Goal: Task Accomplishment & Management: Manage account settings

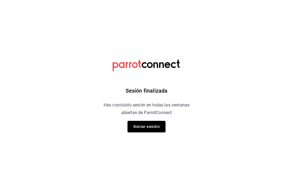
click at [150, 130] on button "Iniciar sesión" at bounding box center [146, 126] width 38 height 11
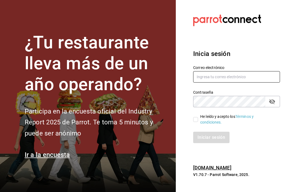
click at [258, 82] on input "text" at bounding box center [236, 76] width 87 height 11
type input "[EMAIL_ADDRESS][DOMAIN_NAME]"
click at [197, 123] on label "He leído y acepto los Términos y condiciones." at bounding box center [234, 119] width 82 height 11
click at [197, 122] on input "He leído y acepto los Términos y condiciones." at bounding box center [195, 119] width 5 height 5
checkbox input "true"
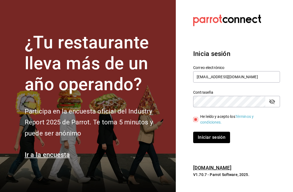
click at [207, 143] on button "Iniciar sesión" at bounding box center [211, 137] width 37 height 11
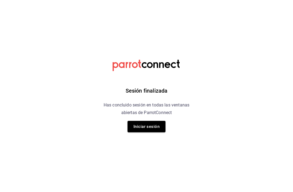
click at [159, 123] on button "Iniciar sesión" at bounding box center [146, 126] width 38 height 11
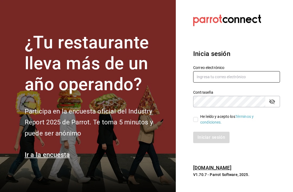
click at [258, 82] on input "text" at bounding box center [236, 76] width 87 height 11
type input "[EMAIL_ADDRESS][DOMAIN_NAME]"
click at [199, 125] on span "He leído y acepto los Términos y condiciones." at bounding box center [237, 119] width 78 height 11
click at [198, 122] on input "He leído y acepto los Términos y condiciones." at bounding box center [195, 119] width 5 height 5
checkbox input "true"
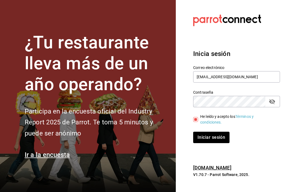
click at [189, 125] on div "He leído y acepto los Términos y condiciones." at bounding box center [233, 116] width 93 height 18
click at [219, 142] on button "Iniciar sesión" at bounding box center [211, 137] width 37 height 11
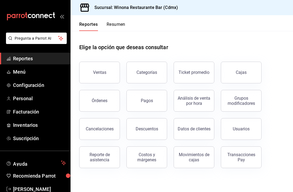
click at [34, 122] on span "Inventarios" at bounding box center [39, 124] width 53 height 7
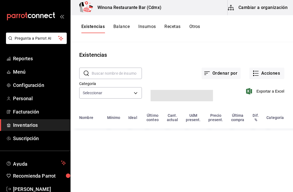
type input "d5d5ccbf-6c83-445a-b1af-aa1f5d79509c,28f566fe-af2c-447c-bc80-996e0bbe8d6b,895f2…"
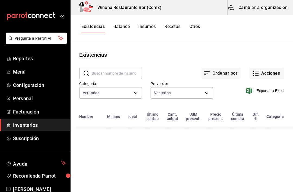
click at [274, 72] on button "Acciones" at bounding box center [266, 73] width 35 height 11
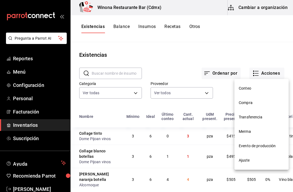
click at [261, 103] on span "Compra" at bounding box center [262, 103] width 46 height 6
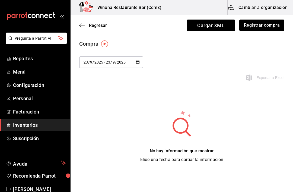
click at [275, 27] on button "Registrar compra" at bounding box center [261, 25] width 45 height 11
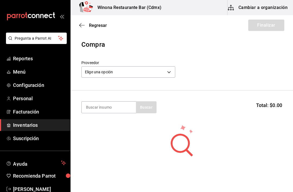
click at [167, 69] on body "Pregunta a Parrot AI Reportes Menú Configuración Personal Facturación Inventari…" at bounding box center [146, 80] width 293 height 161
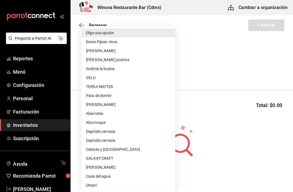
click at [119, 158] on li "GALAXY CRAFT" at bounding box center [128, 158] width 93 height 9
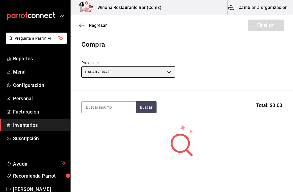
type input "856c2af6-beeb-4fad-8eac-c8c73284cea1"
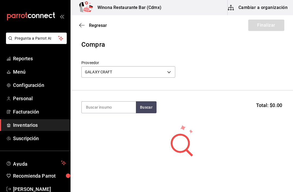
click at [122, 107] on input at bounding box center [109, 106] width 54 height 11
type input "Ñ"
type input "Lupe"
click at [91, 128] on div "Botella - GALAXY CRAFT" at bounding box center [107, 129] width 42 height 6
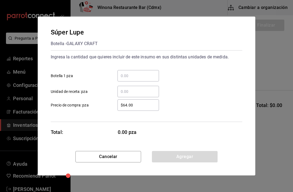
click at [147, 77] on input "​ Botella 1 pza" at bounding box center [137, 75] width 41 height 7
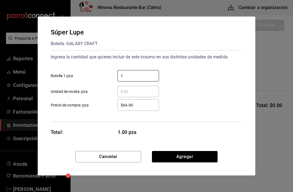
type input "15"
click at [195, 154] on button "Agregar" at bounding box center [185, 156] width 66 height 11
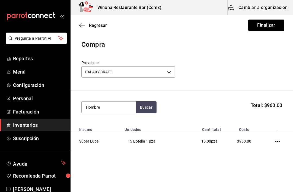
type input "Hombre"
click at [94, 128] on div "Botella - GALAXY CRAFT" at bounding box center [107, 129] width 42 height 6
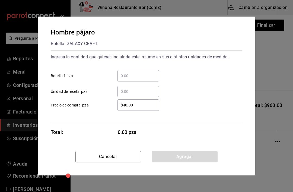
click at [149, 75] on input "​ Botella 1 pza" at bounding box center [137, 75] width 41 height 7
type input "10"
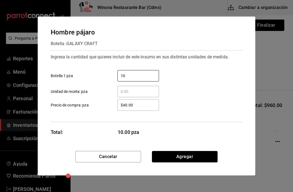
click at [198, 159] on button "Agregar" at bounding box center [185, 156] width 66 height 11
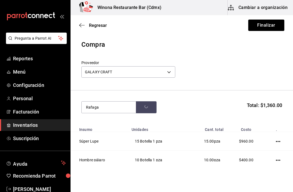
type input "Rafaga"
click at [94, 126] on div "Rafaga" at bounding box center [107, 123] width 42 height 7
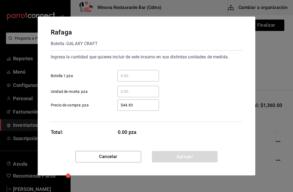
click at [149, 78] on input "​ Botella 1 pza" at bounding box center [137, 75] width 41 height 7
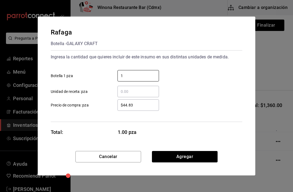
type input "10"
click at [198, 162] on button "Agregar" at bounding box center [185, 156] width 66 height 11
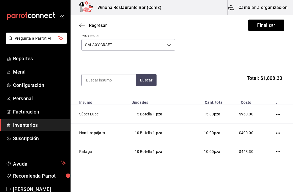
scroll to position [27, 0]
click at [276, 26] on button "Finalizar" at bounding box center [266, 25] width 36 height 11
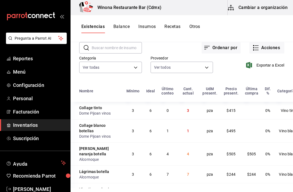
scroll to position [16, 0]
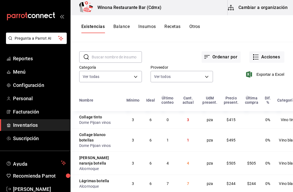
click at [272, 58] on button "Acciones" at bounding box center [266, 56] width 35 height 11
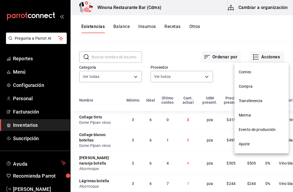
click at [257, 143] on span "Ajuste" at bounding box center [262, 144] width 46 height 6
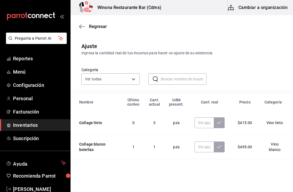
click at [196, 75] on input "text" at bounding box center [184, 79] width 46 height 11
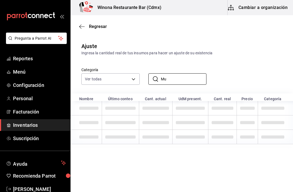
type input "M"
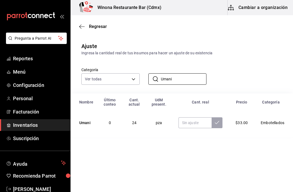
click at [193, 79] on input "Umani" at bounding box center [184, 79] width 46 height 11
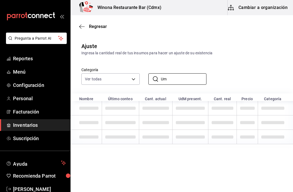
type input "U"
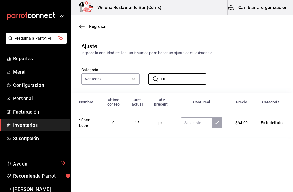
type input "L"
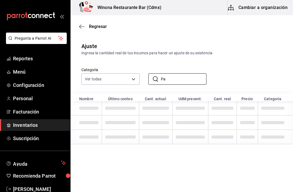
type input "P"
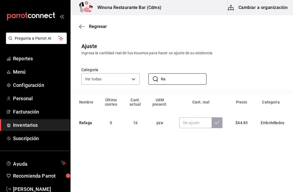
type input "R"
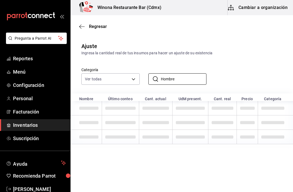
type input "Hombre"
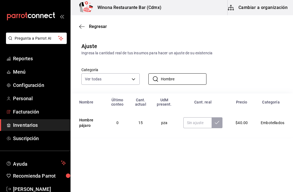
click at [36, 107] on link "Facturación" at bounding box center [35, 112] width 70 height 12
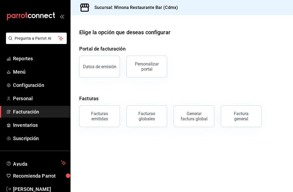
click at [34, 124] on span "Inventarios" at bounding box center [39, 124] width 53 height 7
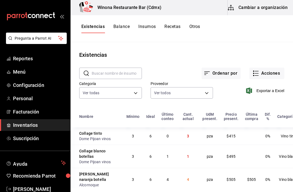
click at [270, 72] on button "Acciones" at bounding box center [266, 73] width 35 height 11
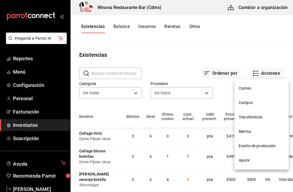
click at [260, 90] on span "Conteo" at bounding box center [262, 88] width 46 height 6
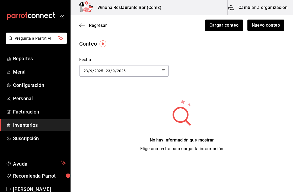
click at [79, 28] on div "Regresar Cargar conteo Nuevo conteo" at bounding box center [182, 25] width 222 height 20
click at [85, 24] on span "Regresar" at bounding box center [93, 25] width 28 height 5
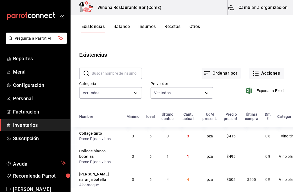
click at [276, 71] on button "Acciones" at bounding box center [266, 73] width 35 height 11
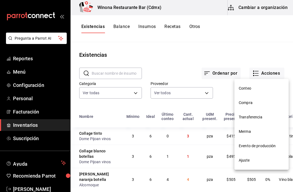
click at [259, 158] on span "Ajuste" at bounding box center [262, 160] width 46 height 6
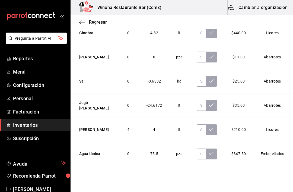
scroll to position [894, 0]
click at [197, 107] on input "text" at bounding box center [201, 104] width 9 height 11
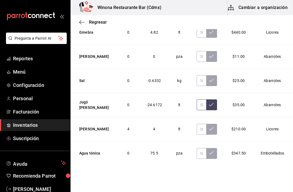
type input "3.00"
click at [210, 105] on icon at bounding box center [211, 104] width 4 height 4
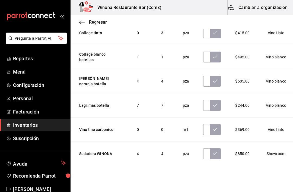
scroll to position [0, 0]
